Goal: Task Accomplishment & Management: Use online tool/utility

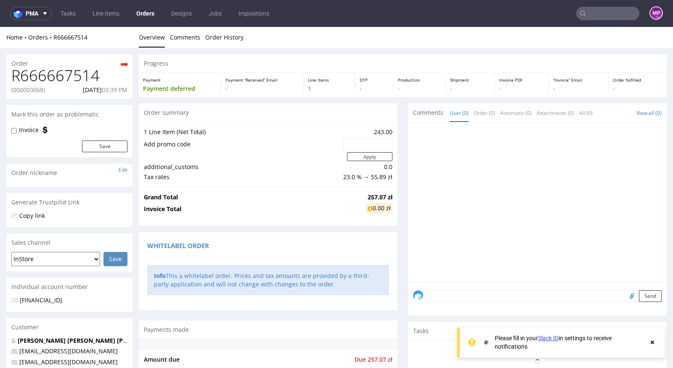
scroll to position [322, 0]
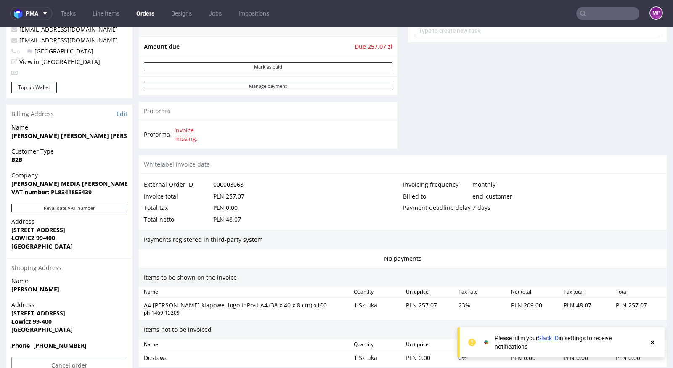
click at [71, 134] on strong "Alan Media Alan Oniszk Alan Oniszk" at bounding box center [84, 136] width 147 height 8
click at [79, 136] on strong "Alan Media Alan Oniszk Alan Oniszk" at bounding box center [84, 136] width 147 height 8
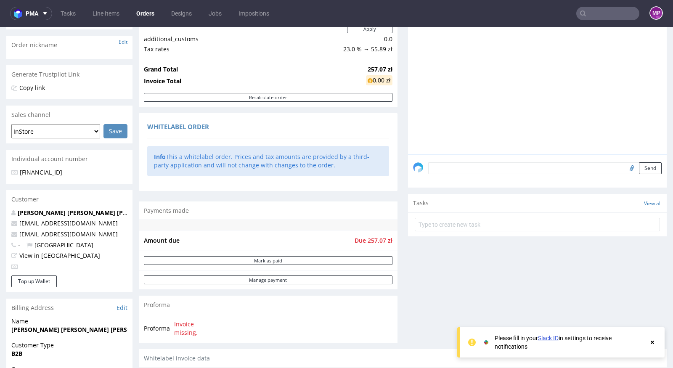
scroll to position [0, 0]
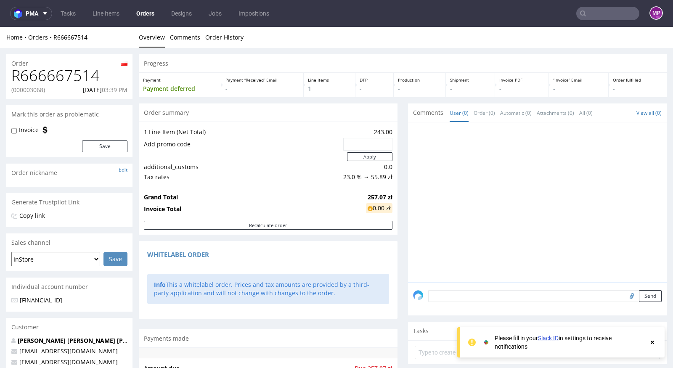
click at [276, 145] on td "Add promo code" at bounding box center [242, 144] width 197 height 14
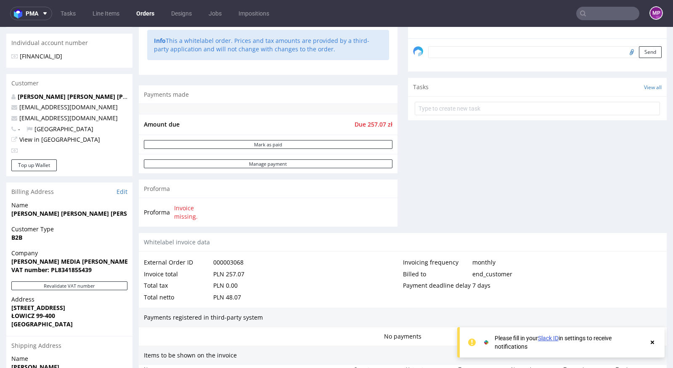
scroll to position [434, 0]
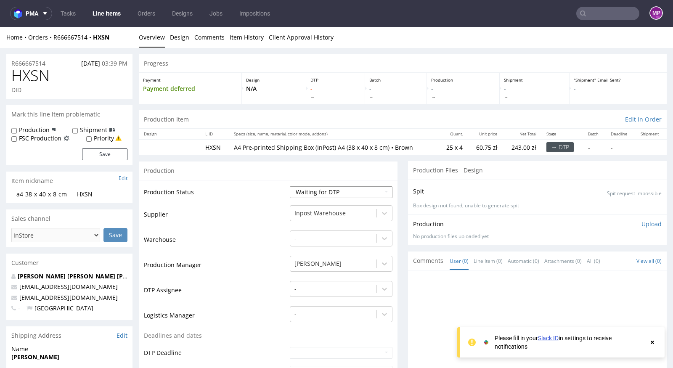
click at [304, 192] on select "Waiting for Artwork Waiting for Diecut Waiting for Mockup Waiting for DTP Waiti…" at bounding box center [341, 192] width 103 height 12
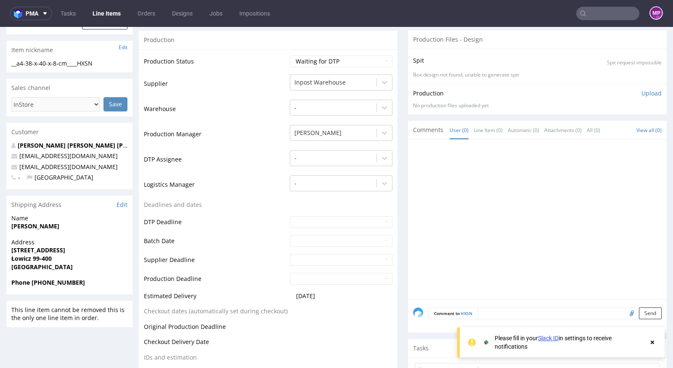
scroll to position [137, 0]
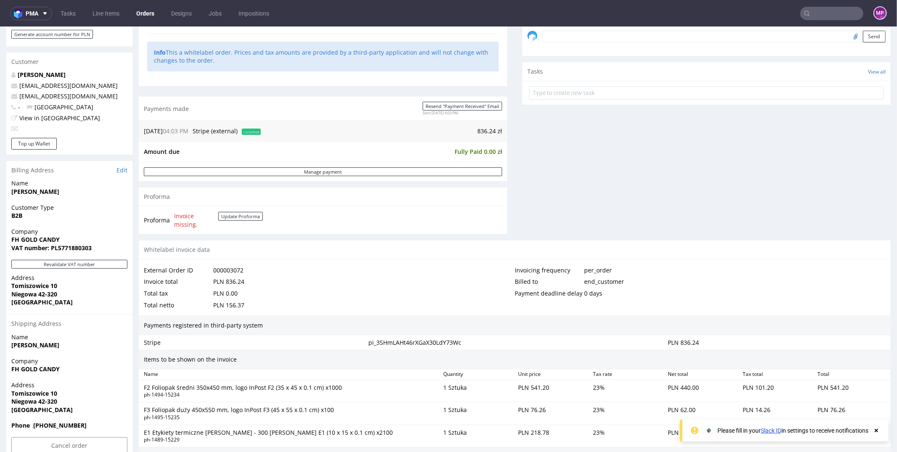
scroll to position [316, 0]
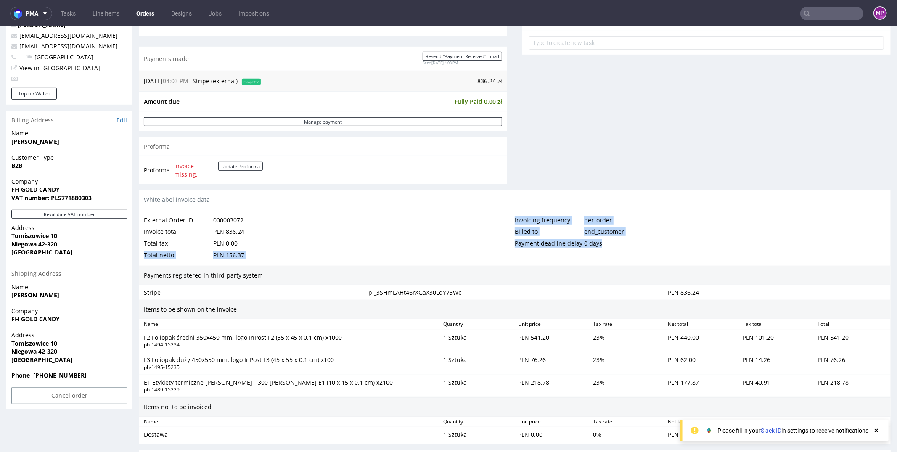
drag, startPoint x: 604, startPoint y: 242, endPoint x: 507, endPoint y: 239, distance: 96.7
click at [507, 238] on div "External Order ID 000003072 Invoice total PLN 836.24 Total tax PLN 0.00 Total n…" at bounding box center [515, 237] width 752 height 56
click at [507, 239] on div "Total tax PLN 0.00" at bounding box center [329, 243] width 371 height 12
drag, startPoint x: 510, startPoint y: 240, endPoint x: 612, endPoint y: 243, distance: 101.8
click at [612, 243] on div "External Order ID 000003072 Invoice total PLN 836.24 Total tax PLN 0.00 Total n…" at bounding box center [515, 237] width 752 height 56
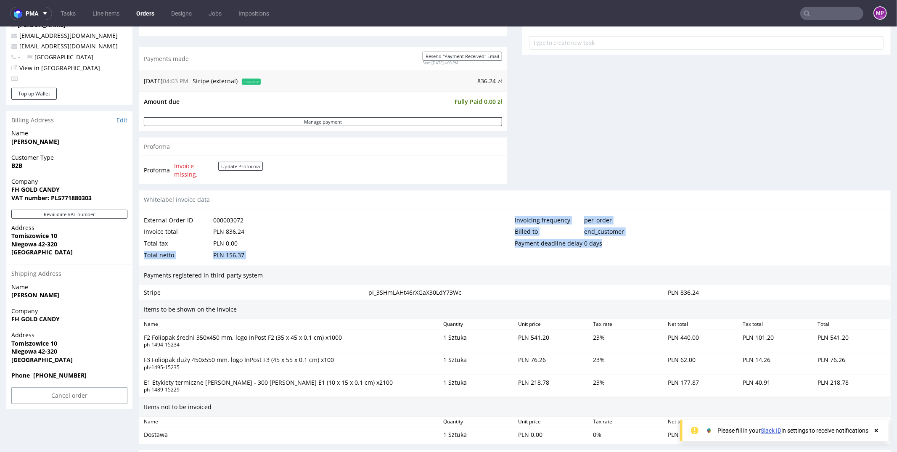
click at [612, 243] on div "Payment deadline delay 0 days" at bounding box center [700, 243] width 371 height 12
click at [636, 248] on div "Invoicing frequency per_order Billed to end_customer Payment deadline delay 0 d…" at bounding box center [700, 237] width 371 height 46
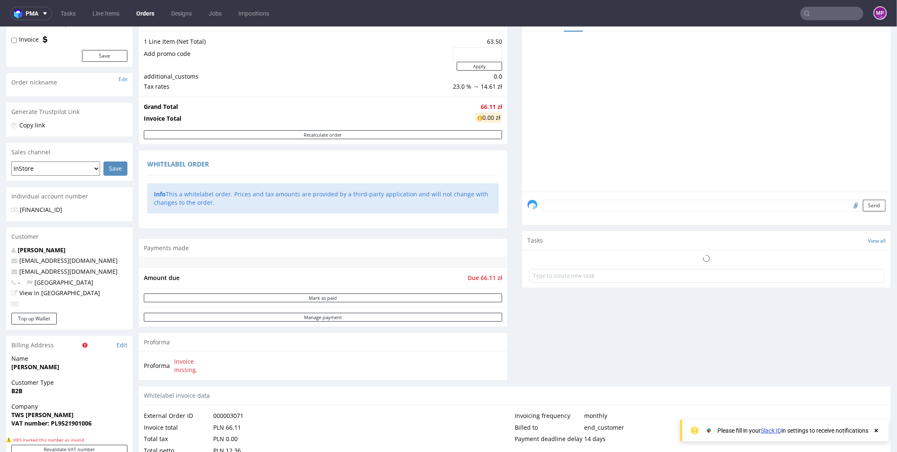
scroll to position [291, 0]
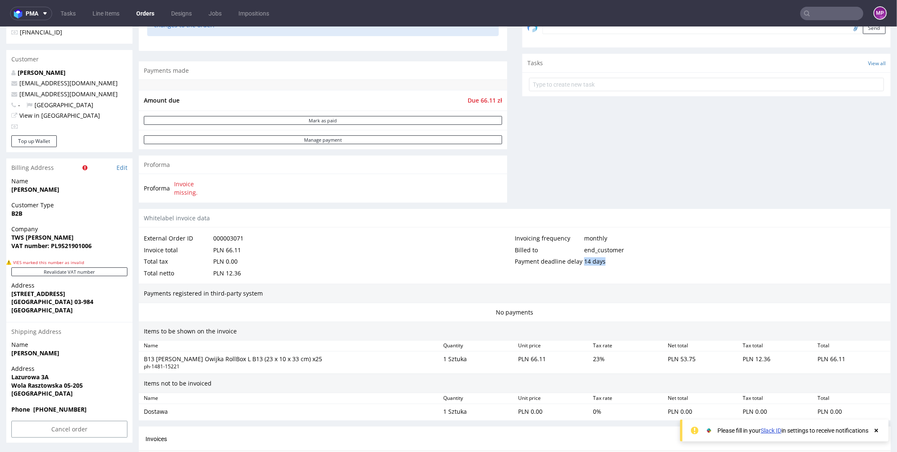
drag, startPoint x: 580, startPoint y: 259, endPoint x: 613, endPoint y: 260, distance: 33.6
click at [613, 260] on div "Payment deadline delay 14 days" at bounding box center [700, 261] width 371 height 12
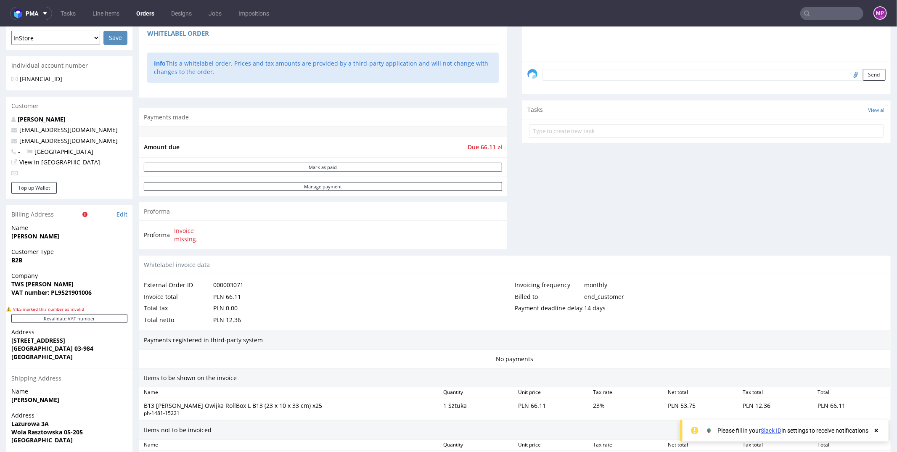
scroll to position [327, 0]
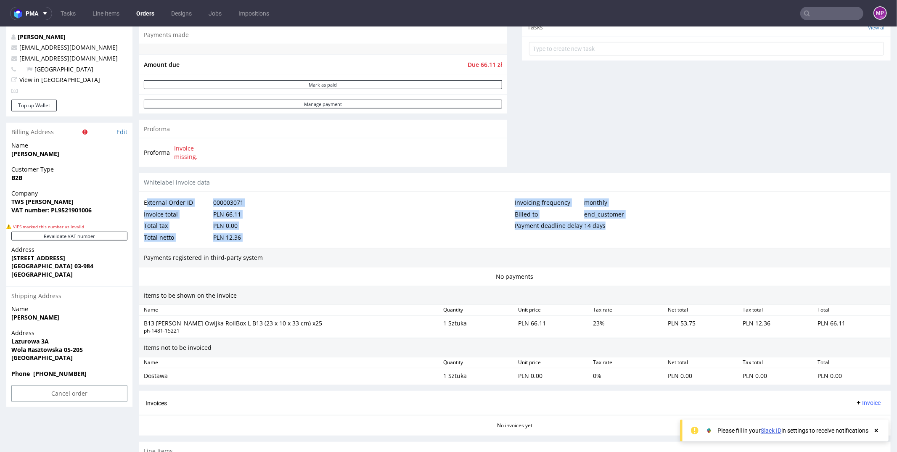
drag, startPoint x: 635, startPoint y: 243, endPoint x: 146, endPoint y: 201, distance: 490.7
click at [146, 201] on div "External Order ID 000003071 Invoice total PLN 66.11 Total tax PLN 0.00 Total ne…" at bounding box center [515, 219] width 752 height 56
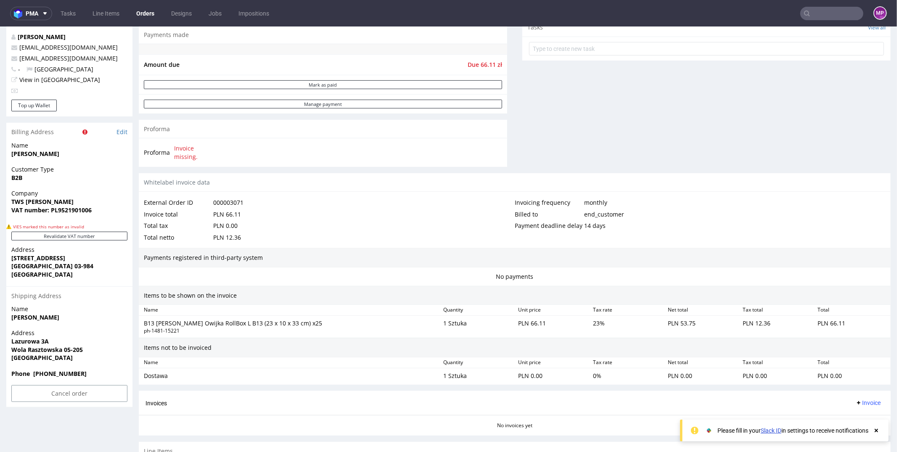
click at [144, 200] on div "External Order ID" at bounding box center [178, 202] width 69 height 12
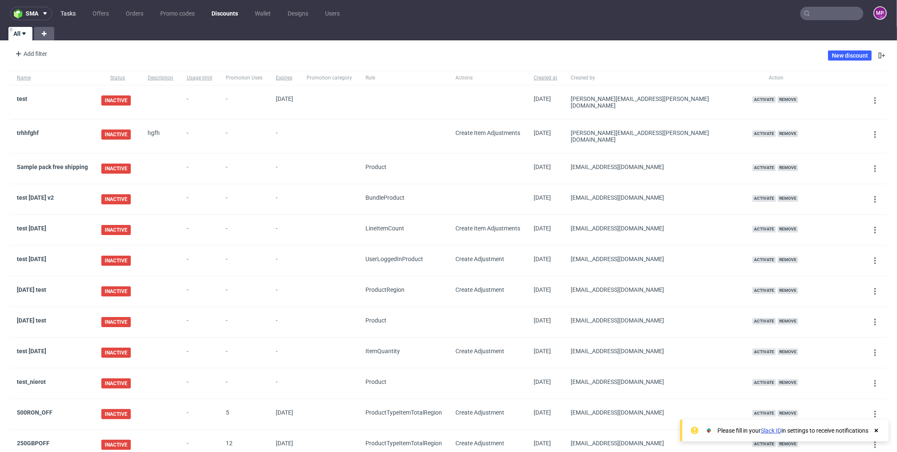
click at [56, 15] on link "Tasks" at bounding box center [67, 13] width 25 height 13
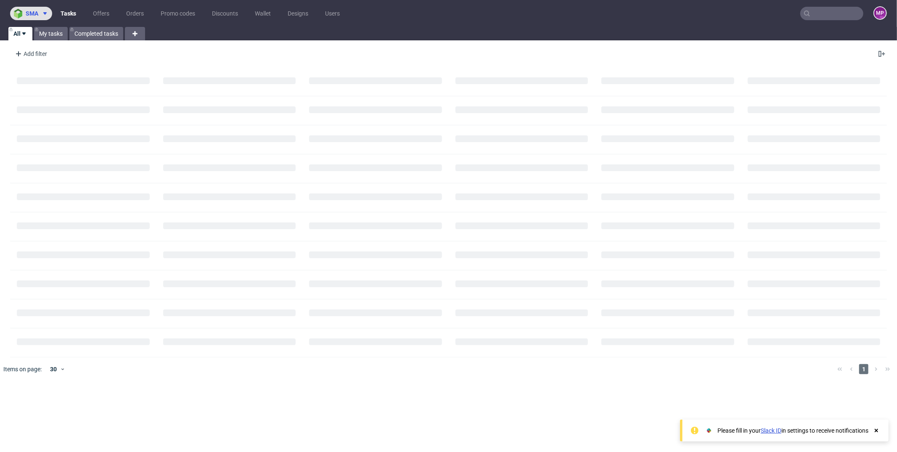
click at [42, 14] on icon at bounding box center [45, 13] width 7 height 7
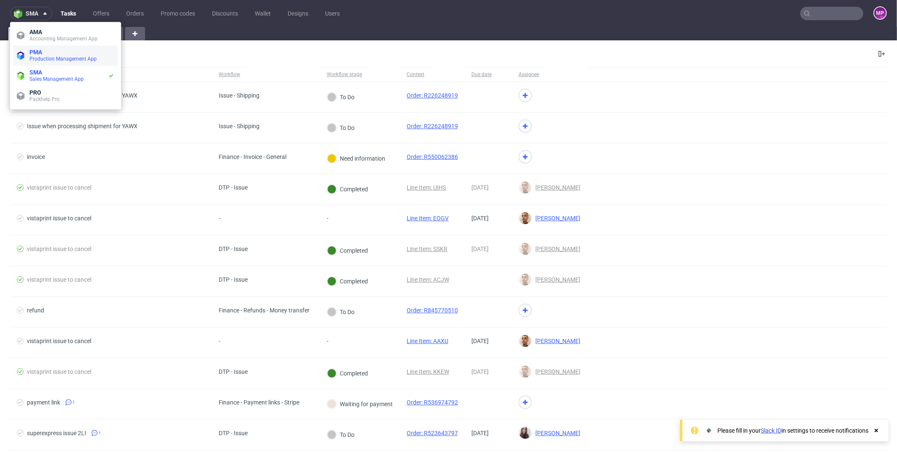
click at [39, 58] on span "Production Management App" at bounding box center [62, 59] width 67 height 6
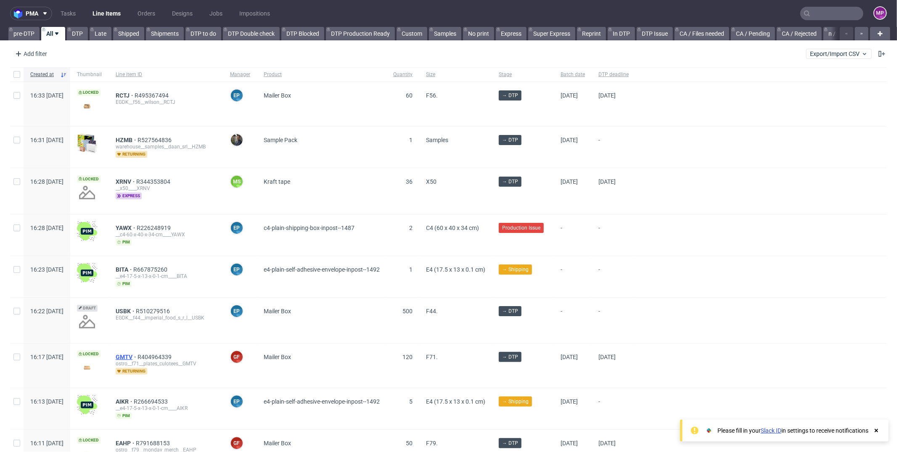
click at [137, 355] on span "GMTV" at bounding box center [127, 357] width 22 height 7
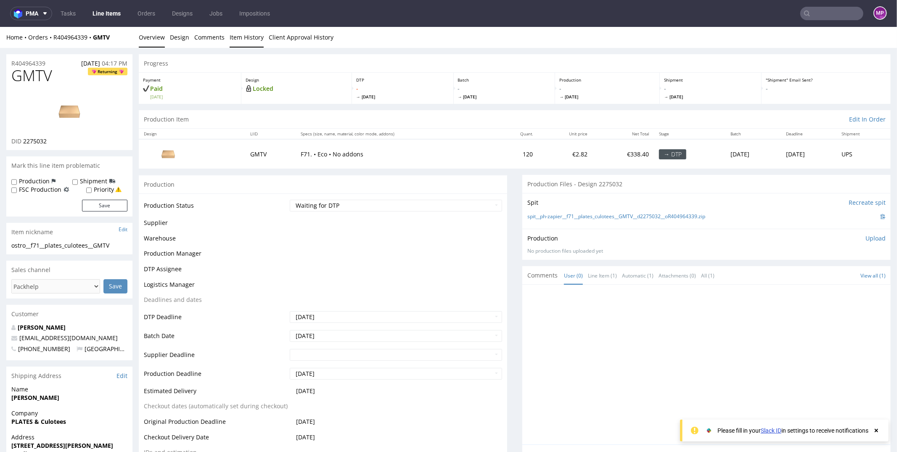
click at [233, 34] on link "Item History" at bounding box center [247, 36] width 34 height 21
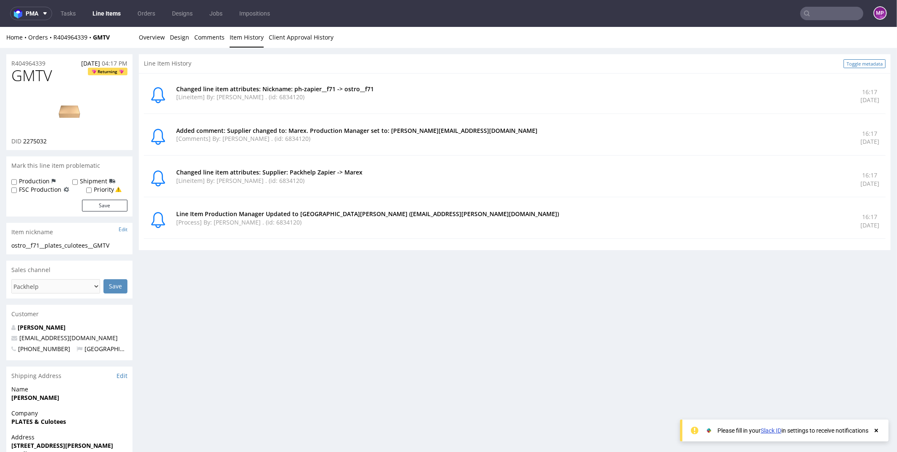
click at [843, 66] on link "Toggle metadata" at bounding box center [864, 63] width 42 height 9
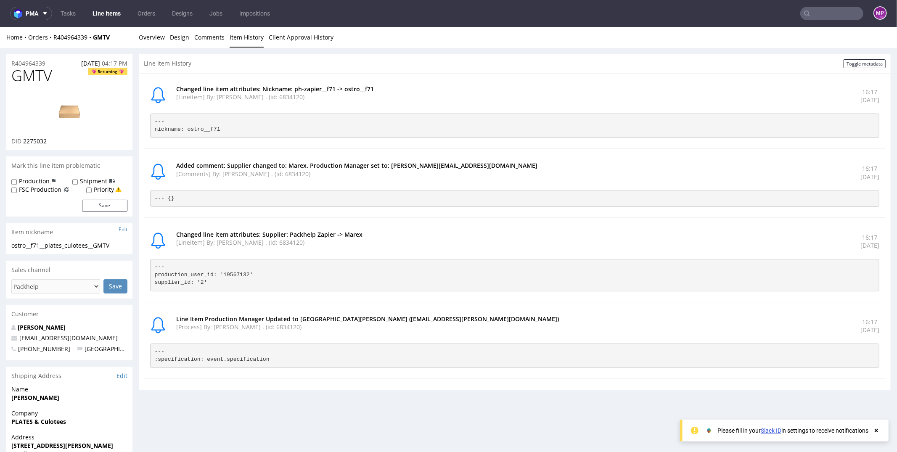
click at [370, 266] on pre "--- production_user_id: '19567132' supplier_id: '2'" at bounding box center [514, 275] width 729 height 32
drag, startPoint x: 369, startPoint y: 273, endPoint x: 199, endPoint y: 273, distance: 169.8
click at [202, 273] on pre "--- production_user_id: '19567132' supplier_id: '2'" at bounding box center [514, 275] width 729 height 32
click at [199, 273] on pre "--- production_user_id: '19567132' supplier_id: '2'" at bounding box center [514, 275] width 729 height 32
drag, startPoint x: 151, startPoint y: 272, endPoint x: 218, endPoint y: 287, distance: 68.5
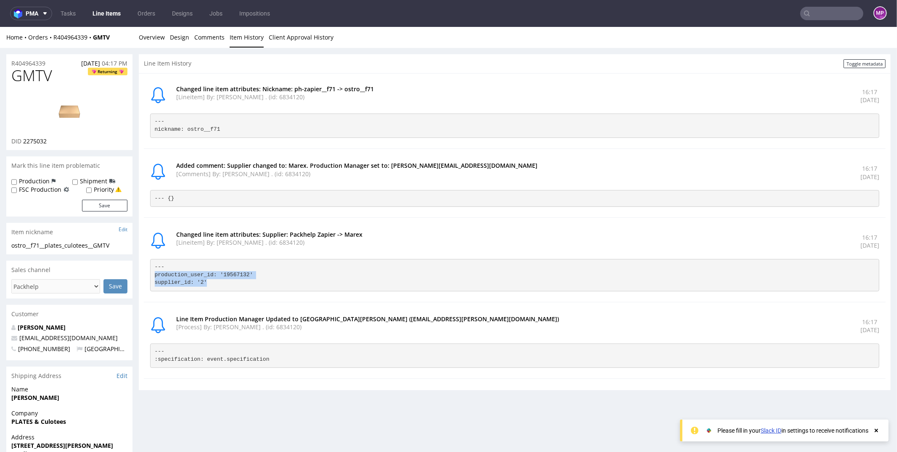
click at [216, 287] on pre "--- production_user_id: '19567132' supplier_id: '2'" at bounding box center [514, 275] width 729 height 32
click at [218, 287] on pre "--- production_user_id: '19567132' supplier_id: '2'" at bounding box center [514, 275] width 729 height 32
drag, startPoint x: 242, startPoint y: 282, endPoint x: 172, endPoint y: 267, distance: 71.3
click at [188, 271] on pre "--- production_user_id: '19567132' supplier_id: '2'" at bounding box center [514, 275] width 729 height 32
click at [170, 267] on pre "--- production_user_id: '19567132' supplier_id: '2'" at bounding box center [514, 275] width 729 height 32
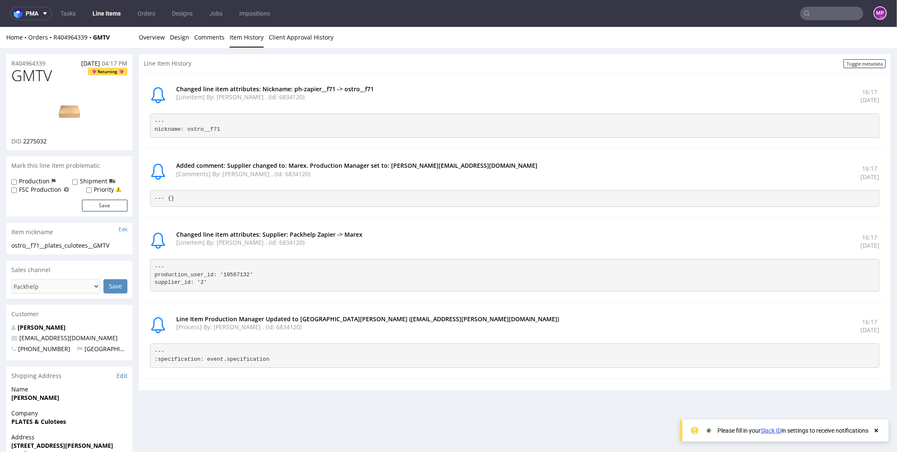
click at [101, 17] on link "Line Items" at bounding box center [106, 13] width 38 height 13
